Goal: Task Accomplishment & Management: Use online tool/utility

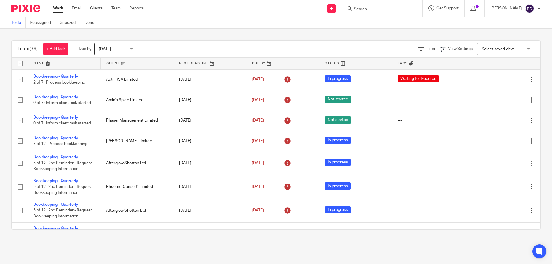
click at [394, 9] on input "Search" at bounding box center [379, 9] width 52 height 5
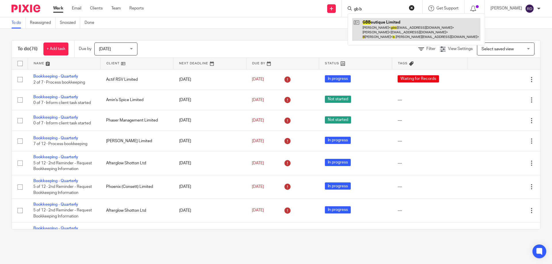
type input "gb b"
click at [375, 29] on link at bounding box center [416, 29] width 128 height 23
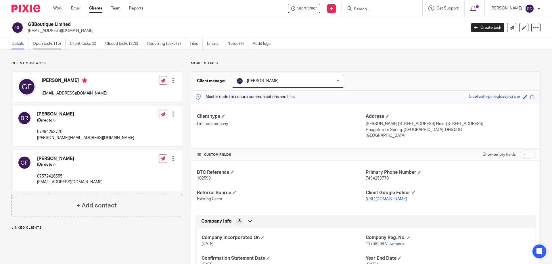
click at [57, 42] on link "Open tasks (15)" at bounding box center [49, 43] width 33 height 11
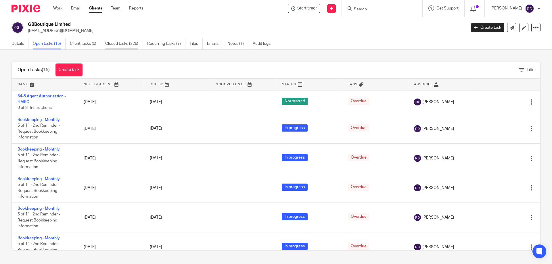
click at [111, 42] on link "Closed tasks (226)" at bounding box center [124, 43] width 38 height 11
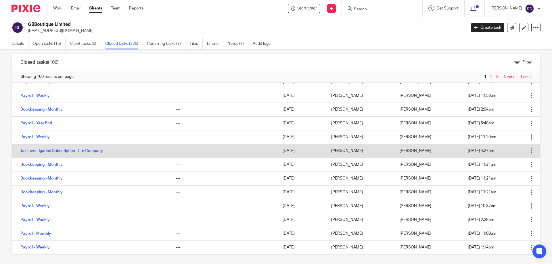
scroll to position [9, 0]
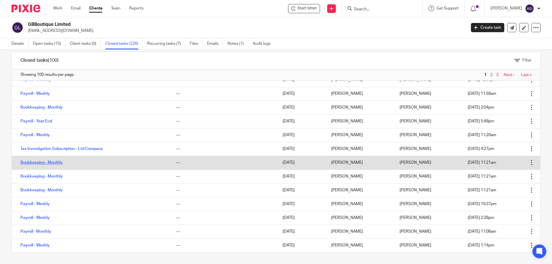
click at [51, 164] on link "Bookkeeping - Monthly" at bounding box center [41, 163] width 42 height 4
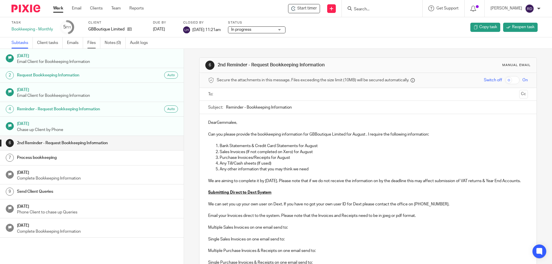
click at [90, 41] on link "Files" at bounding box center [93, 42] width 13 height 11
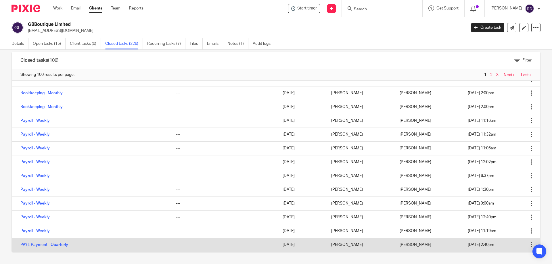
scroll to position [837, 0]
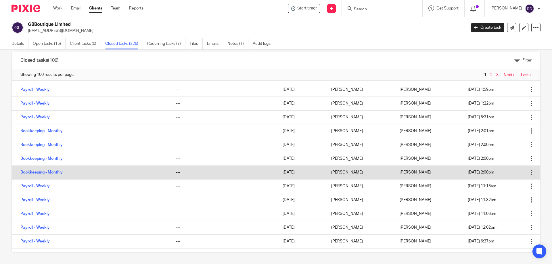
click at [46, 171] on link "Bookkeeping - Monthly" at bounding box center [41, 172] width 42 height 4
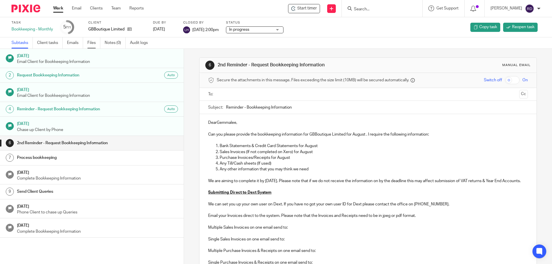
click at [88, 44] on link "Files" at bounding box center [93, 42] width 13 height 11
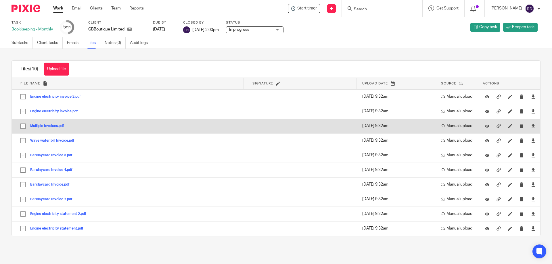
click at [53, 125] on button "Multiple Invoices.pdf" at bounding box center [49, 126] width 38 height 4
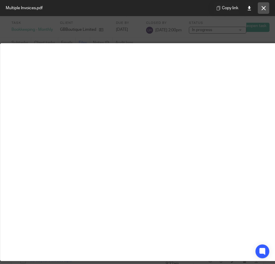
click at [265, 9] on icon at bounding box center [264, 8] width 4 height 4
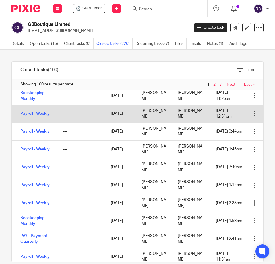
scroll to position [1073, 0]
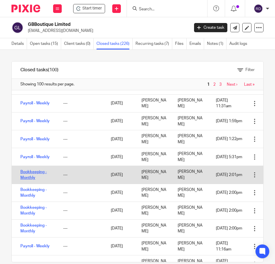
click at [24, 180] on link "Bookkeeping - Monthly" at bounding box center [33, 175] width 26 height 10
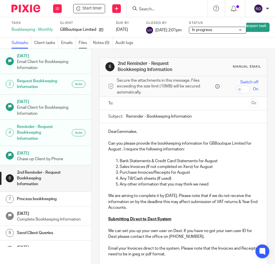
click at [83, 43] on link "Files" at bounding box center [84, 42] width 11 height 11
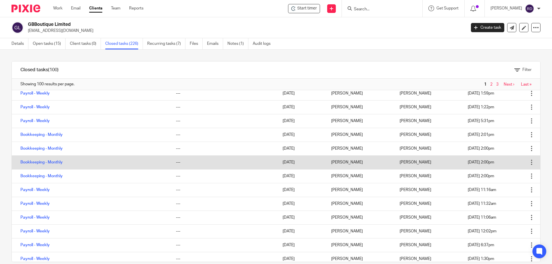
scroll to position [690, 0]
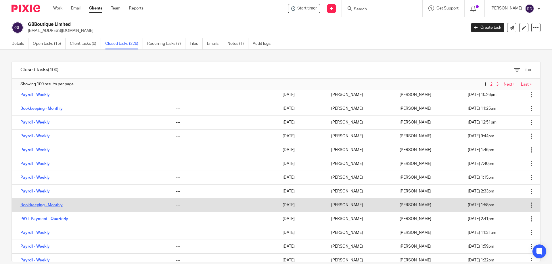
click at [47, 205] on link "Bookkeeping - Monthly" at bounding box center [41, 205] width 42 height 4
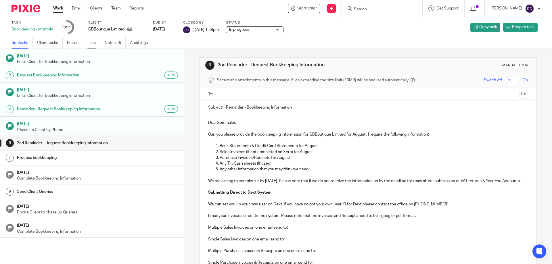
click at [91, 41] on link "Files" at bounding box center [93, 42] width 13 height 11
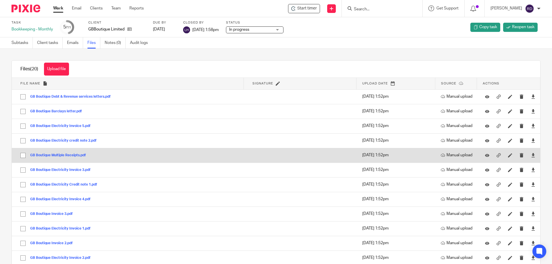
click at [72, 154] on button "GB Boutique Multiple Receipts.pdf" at bounding box center [60, 156] width 60 height 4
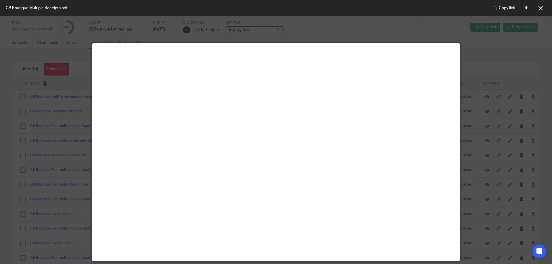
click at [266, 34] on div at bounding box center [276, 132] width 552 height 264
click at [545, 5] on button at bounding box center [540, 7] width 11 height 11
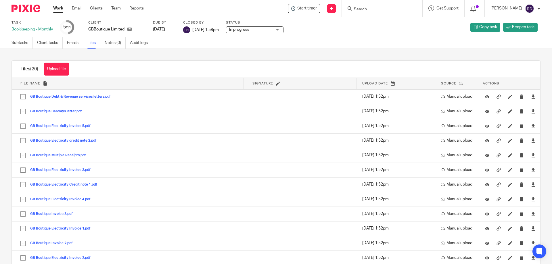
click at [402, 9] on input "Search" at bounding box center [379, 9] width 52 height 5
type input "dfv"
click at [398, 22] on link at bounding box center [400, 24] width 97 height 13
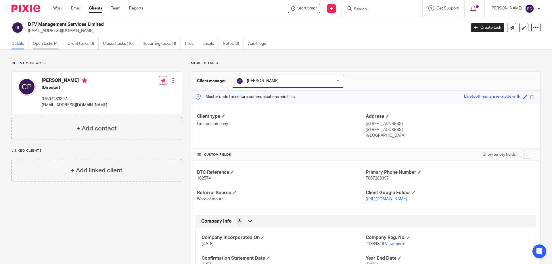
click at [57, 44] on link "Open tasks (4)" at bounding box center [48, 43] width 30 height 11
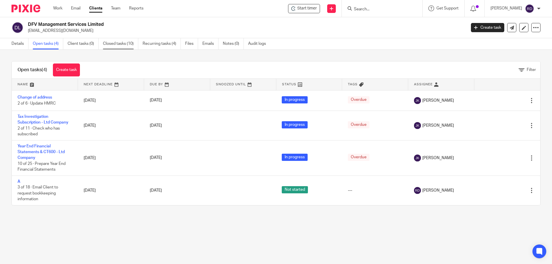
click at [126, 42] on link "Closed tasks (10)" at bounding box center [120, 43] width 35 height 11
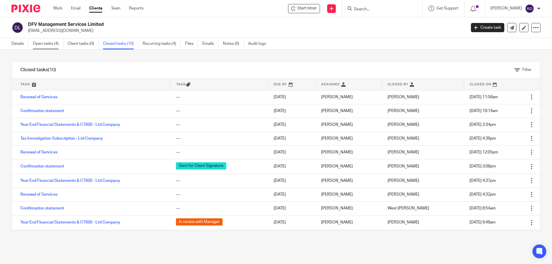
click at [51, 44] on link "Open tasks (4)" at bounding box center [48, 43] width 30 height 11
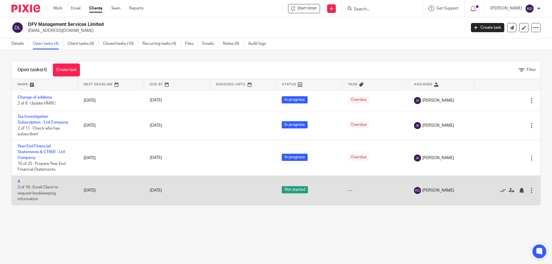
click at [22, 184] on td "A 3 of 18 · Email Client to request bookkeeping information" at bounding box center [45, 191] width 66 height 30
click at [17, 182] on td "A 3 of 18 · Email Client to request bookkeeping information" at bounding box center [45, 191] width 66 height 30
click at [19, 182] on link "A" at bounding box center [19, 182] width 3 height 4
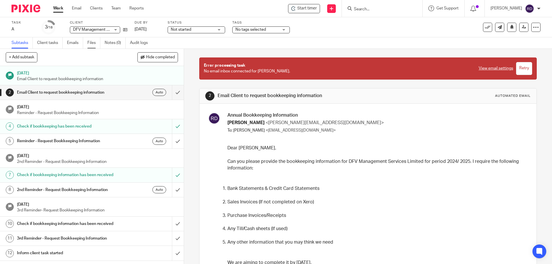
click at [96, 44] on link "Files" at bounding box center [93, 42] width 13 height 11
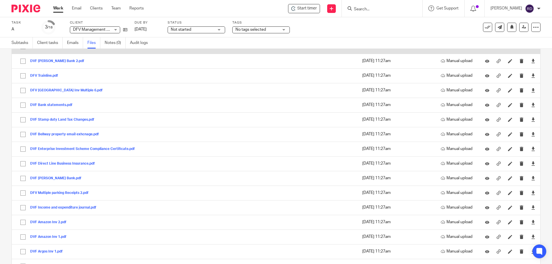
scroll to position [153, 0]
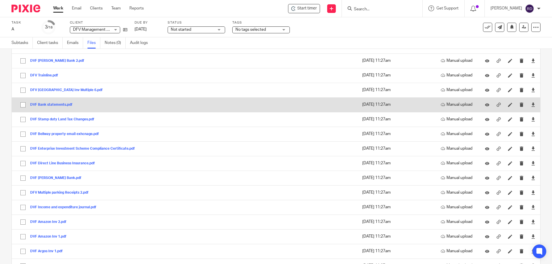
click at [53, 105] on button "DVF Bank statements.pdf" at bounding box center [53, 105] width 47 height 4
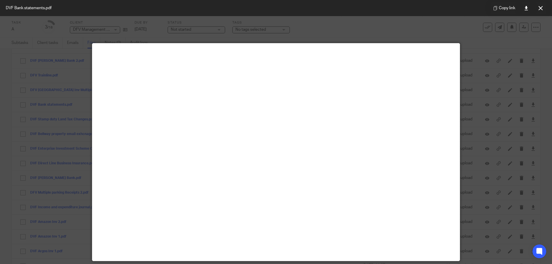
click at [50, 65] on div at bounding box center [276, 132] width 552 height 264
click at [27, 28] on div at bounding box center [276, 132] width 552 height 264
click at [542, 7] on icon at bounding box center [540, 8] width 4 height 4
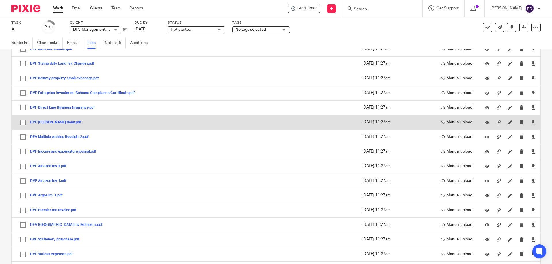
scroll to position [230, 0]
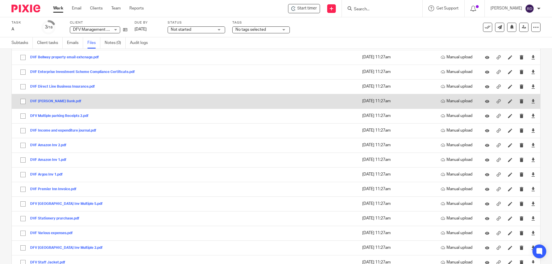
click at [59, 100] on button "DVF [PERSON_NAME] Bank.pdf" at bounding box center [57, 101] width 55 height 4
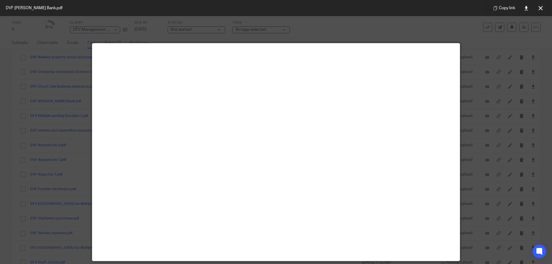
click at [466, 51] on div at bounding box center [276, 132] width 552 height 264
click at [496, 56] on div at bounding box center [276, 132] width 552 height 264
click at [542, 5] on button at bounding box center [540, 7] width 11 height 11
